Goal: Task Accomplishment & Management: Use online tool/utility

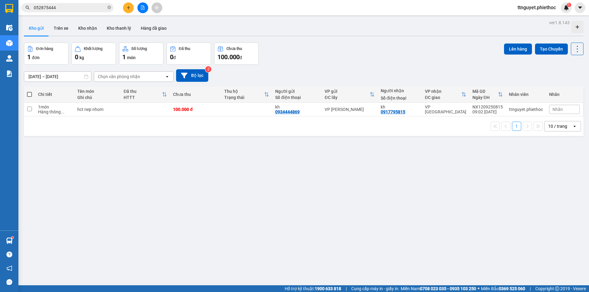
click at [202, 206] on div "ver 1.8.143 Kho gửi Trên xe Kho nhận Kho thanh [PERSON_NAME] đã giao Đơn hàng 1…" at bounding box center [303, 164] width 564 height 292
click at [86, 22] on button "Kho nhận" at bounding box center [87, 28] width 29 height 15
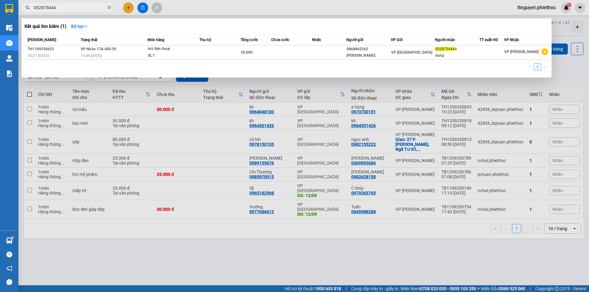
click at [64, 8] on input "052875444" at bounding box center [70, 7] width 72 height 7
type input "0"
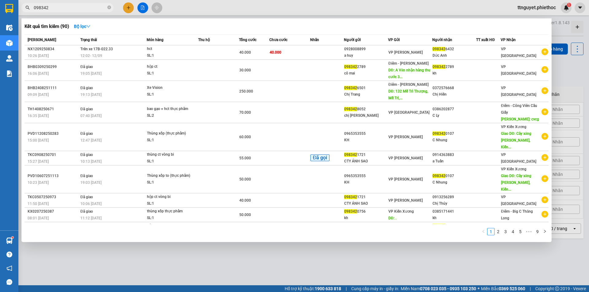
type input "098342"
click at [109, 8] on icon "close-circle" at bounding box center [109, 8] width 4 height 4
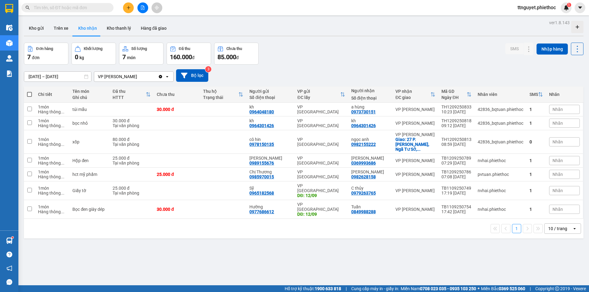
click at [62, 12] on span at bounding box center [67, 7] width 92 height 9
click at [75, 9] on input "text" at bounding box center [70, 7] width 72 height 7
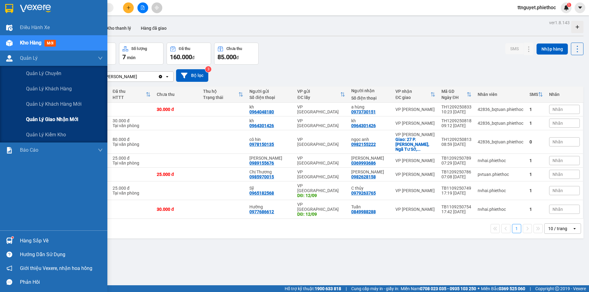
click at [21, 120] on div "Quản lý giao nhận mới" at bounding box center [53, 119] width 107 height 15
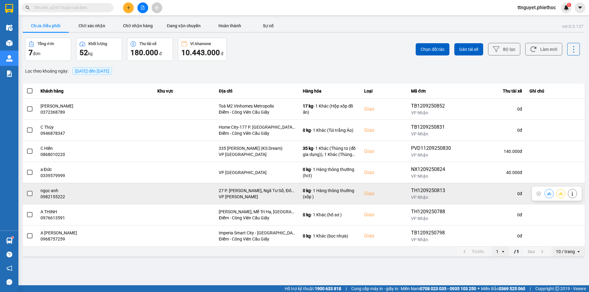
click at [97, 193] on div "ngọc anh" at bounding box center [95, 191] width 110 height 6
click at [32, 193] on span at bounding box center [30, 194] width 6 height 6
click at [26, 190] on input "checkbox" at bounding box center [26, 190] width 0 height 0
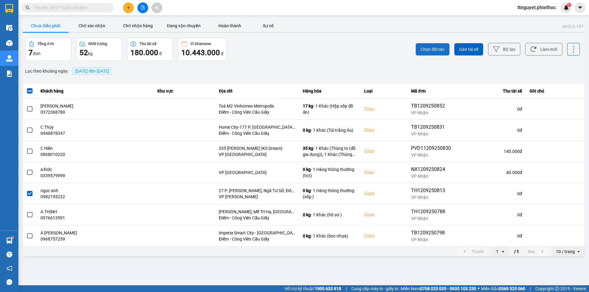
click at [446, 49] on button "Chọn đối tác" at bounding box center [432, 49] width 34 height 12
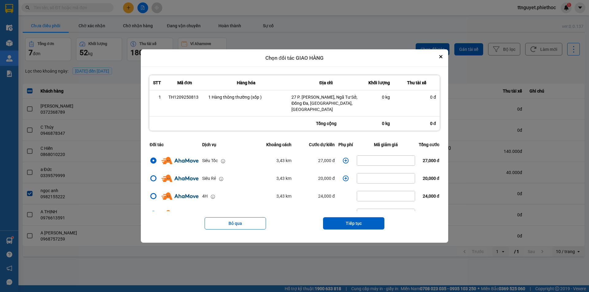
click at [342, 158] on icon "dialog" at bounding box center [345, 161] width 6 height 6
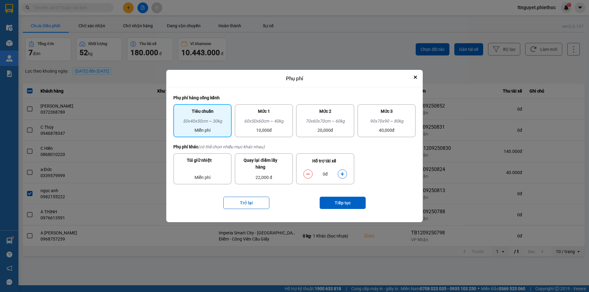
drag, startPoint x: 250, startPoint y: 115, endPoint x: 305, endPoint y: 152, distance: 65.8
click at [250, 115] on div "Mức 1" at bounding box center [263, 113] width 51 height 10
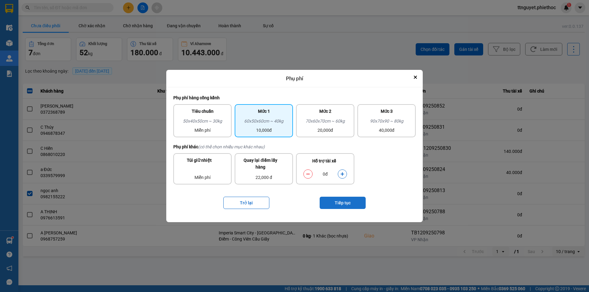
click at [352, 205] on button "Tiếp tục" at bounding box center [342, 203] width 46 height 12
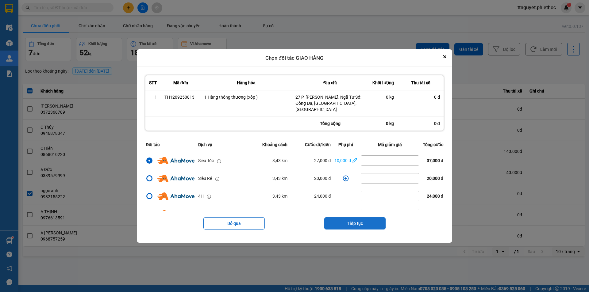
click at [363, 218] on button "Tiếp tục" at bounding box center [354, 223] width 61 height 12
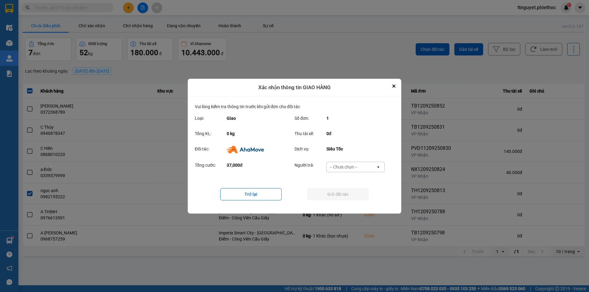
click at [362, 167] on div "-- Chưa chọn --" at bounding box center [351, 167] width 49 height 10
click at [346, 201] on span "Ví Ahamove" at bounding box center [343, 202] width 25 height 6
click at [345, 192] on button "Gửi đối tác" at bounding box center [337, 194] width 61 height 12
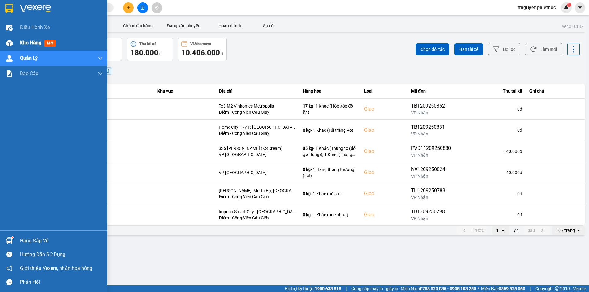
click at [13, 43] on div at bounding box center [9, 43] width 11 height 11
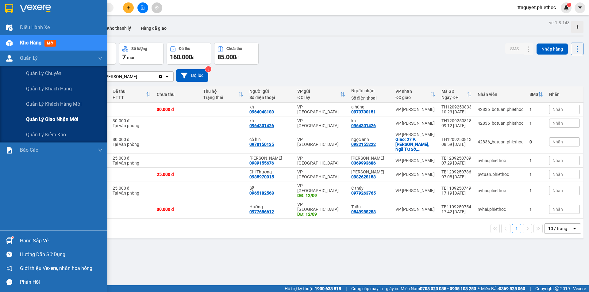
click at [24, 116] on div "Quản lý giao nhận mới" at bounding box center [53, 119] width 107 height 15
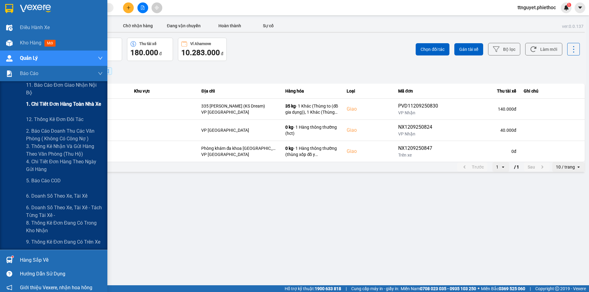
click at [54, 108] on div "1. Chi tiết đơn hàng toàn nhà xe" at bounding box center [64, 104] width 77 height 15
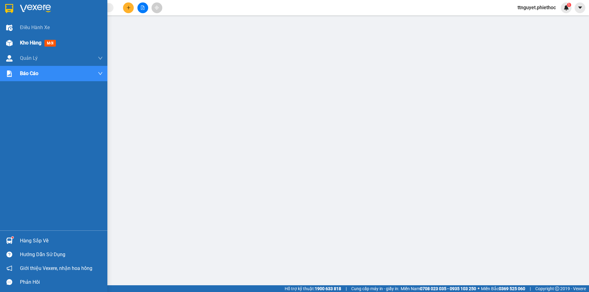
click at [8, 41] on img at bounding box center [9, 43] width 6 height 6
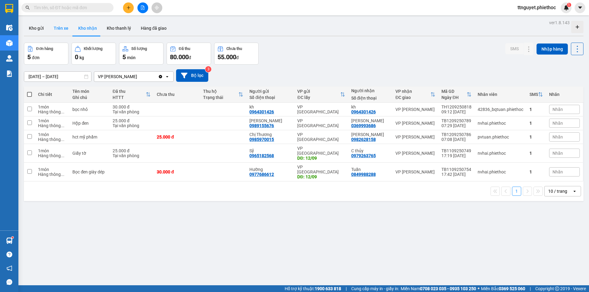
click at [60, 29] on button "Trên xe" at bounding box center [61, 28] width 25 height 15
